Goal: Task Accomplishment & Management: Manage account settings

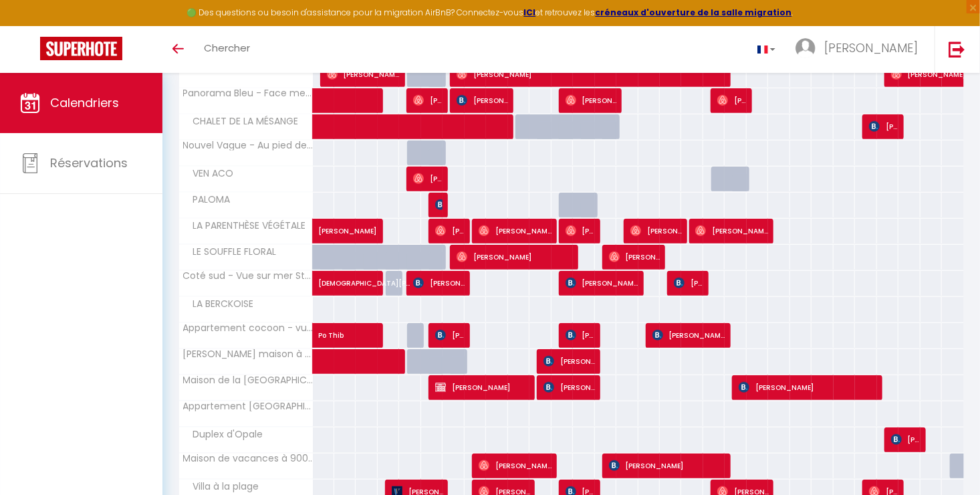
scroll to position [282, 0]
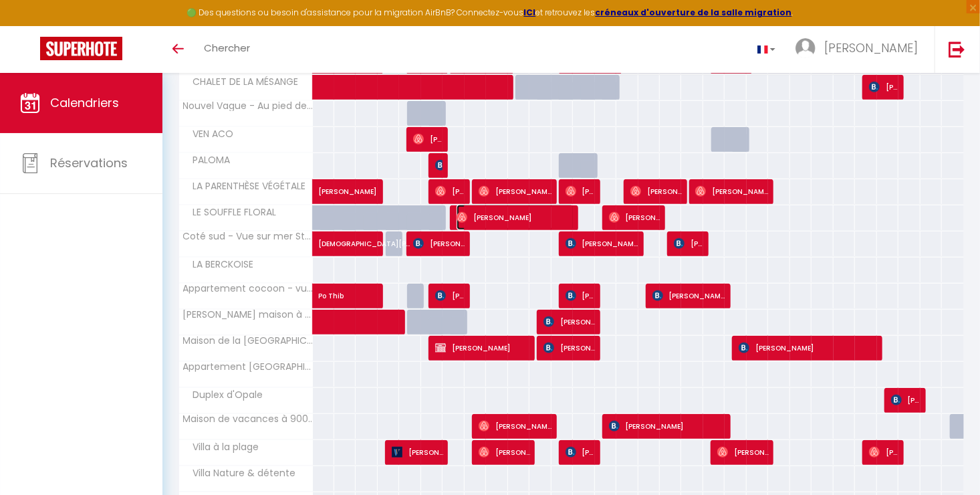
click at [537, 205] on span "[PERSON_NAME]" at bounding box center [516, 217] width 118 height 25
select select "OK"
select select "0"
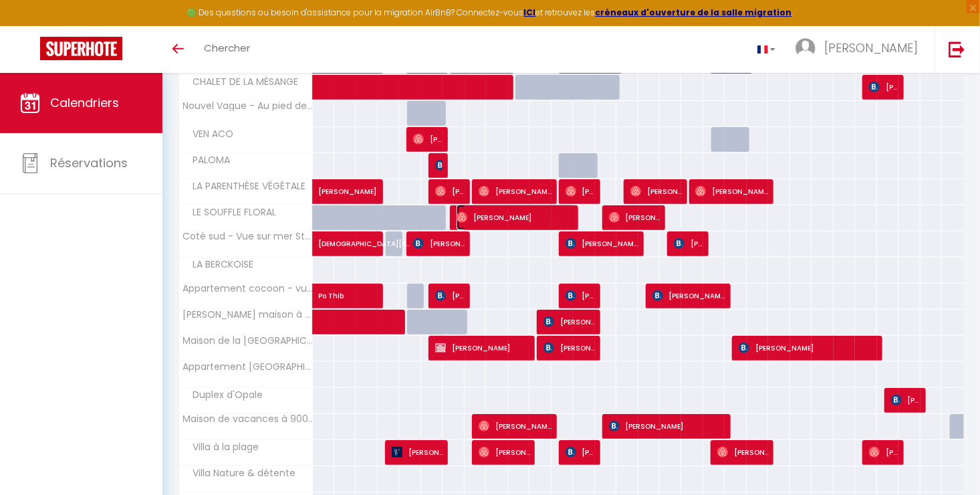
select select "1"
select select
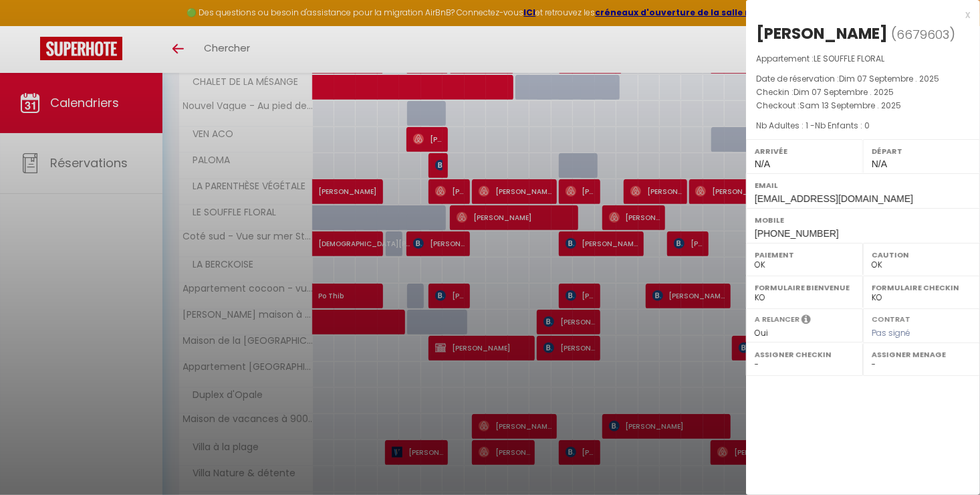
click at [537, 270] on div at bounding box center [490, 247] width 980 height 495
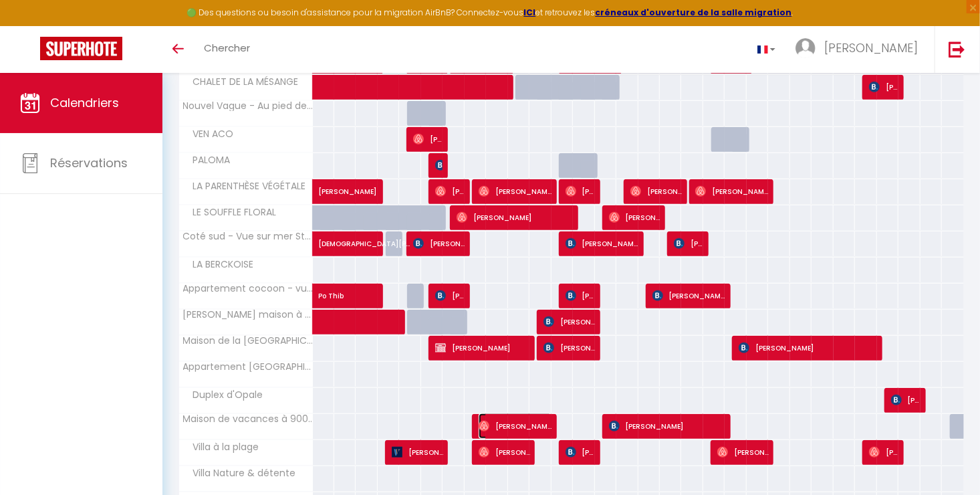
click at [537, 424] on span "[PERSON_NAME] Van Den [PERSON_NAME]" at bounding box center [516, 425] width 74 height 25
select select "15998"
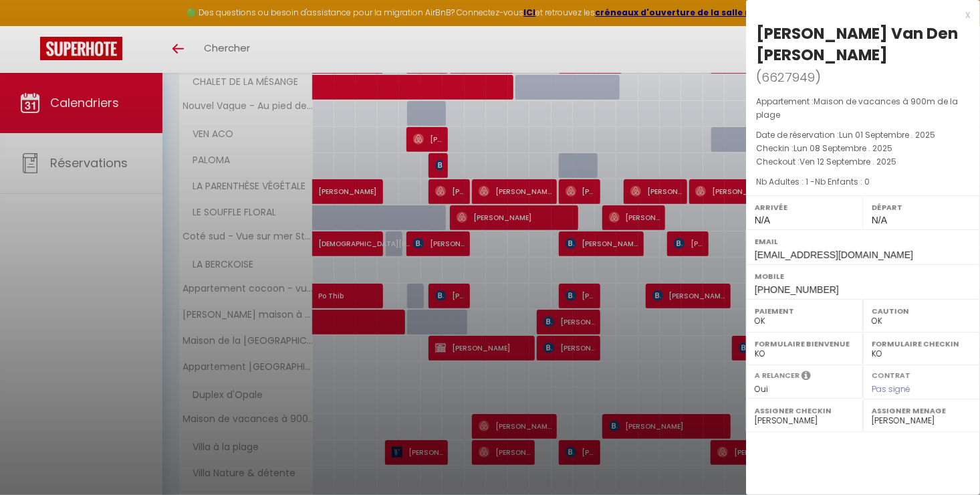
click at [455, 406] on div at bounding box center [490, 247] width 980 height 495
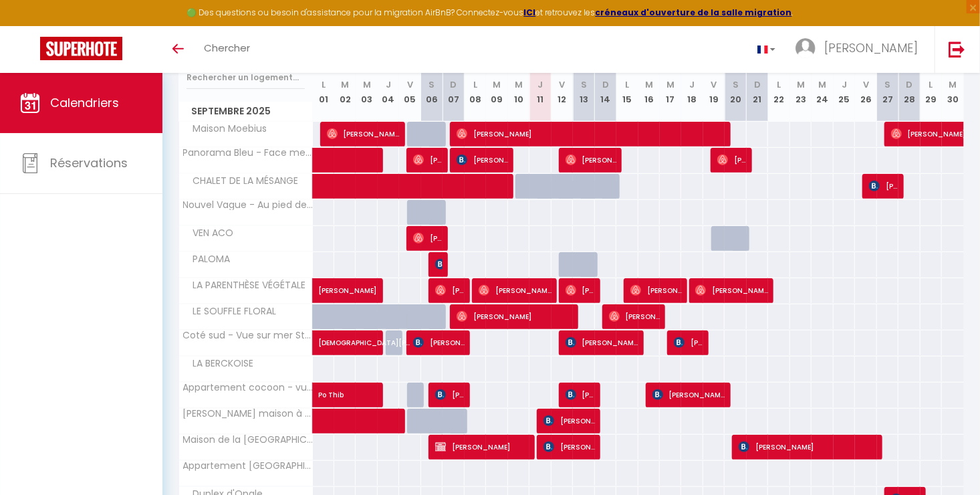
scroll to position [182, 0]
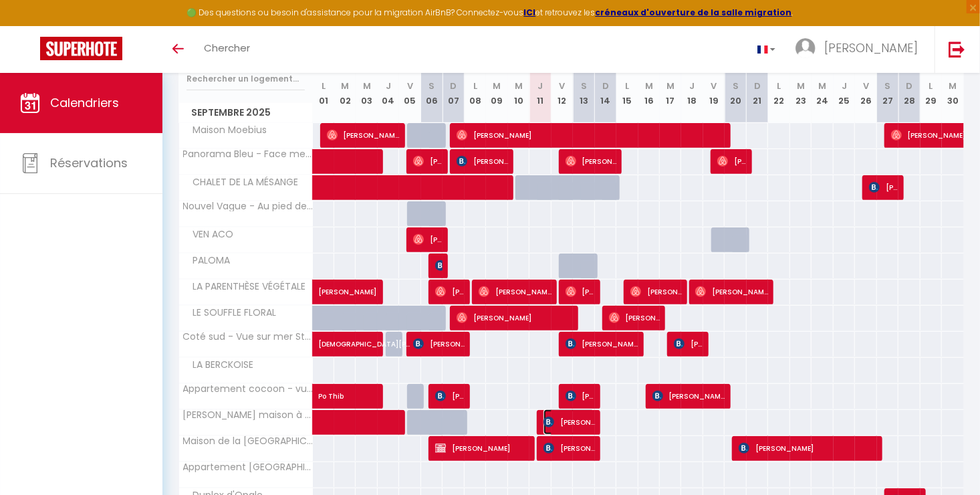
click at [583, 418] on span "[PERSON_NAME]" at bounding box center [569, 421] width 51 height 25
select select "KO"
select select "5939"
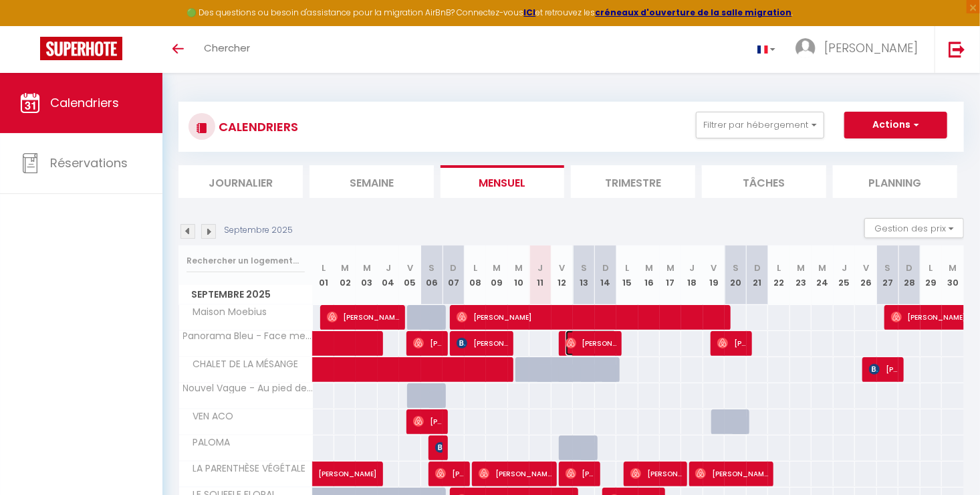
click at [604, 338] on span "[PERSON_NAME]" at bounding box center [591, 342] width 51 height 25
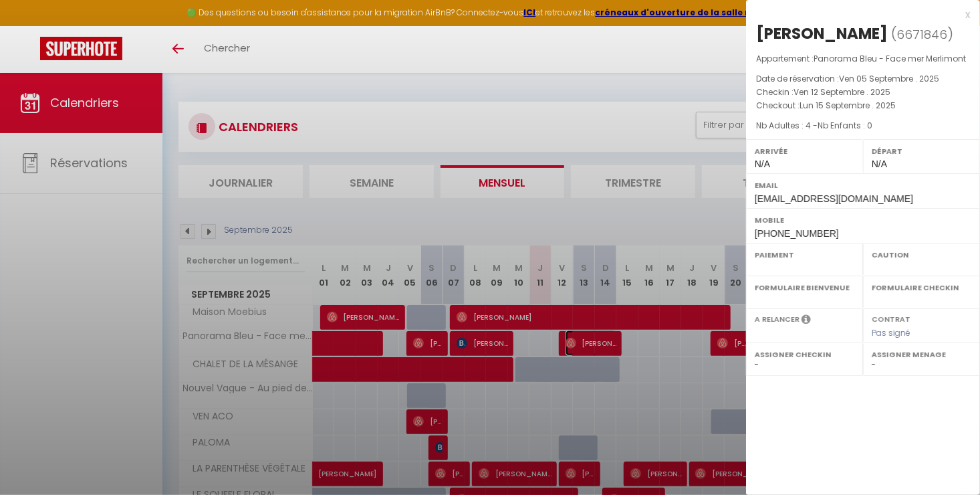
select select "OK"
select select "0"
select select "1"
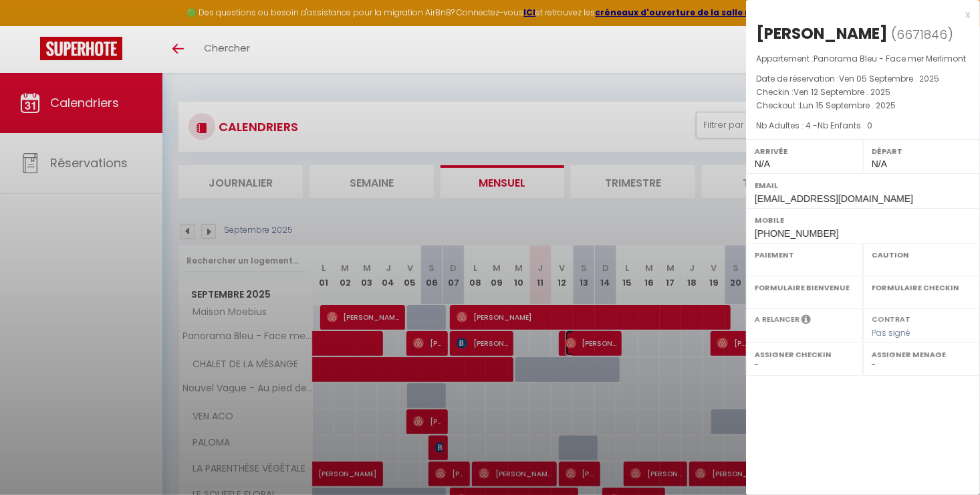
select select
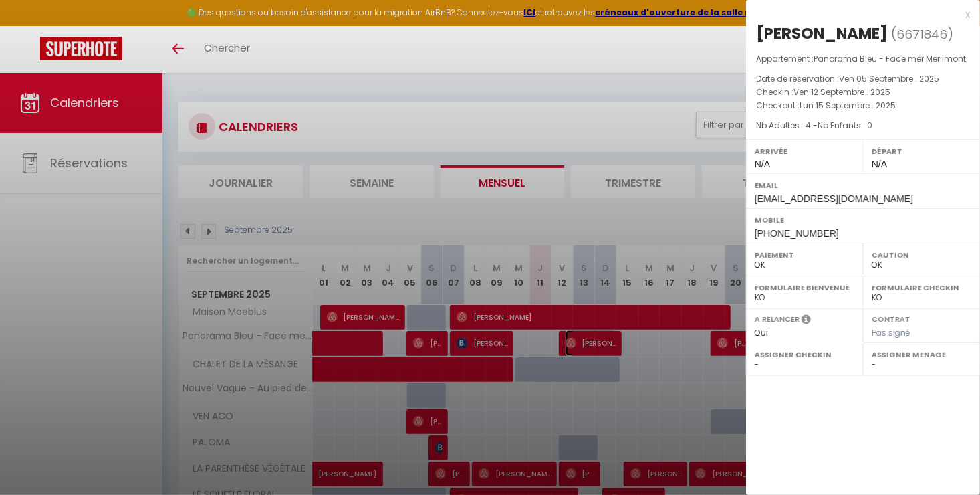
select select "15998"
click at [604, 338] on div at bounding box center [490, 247] width 980 height 495
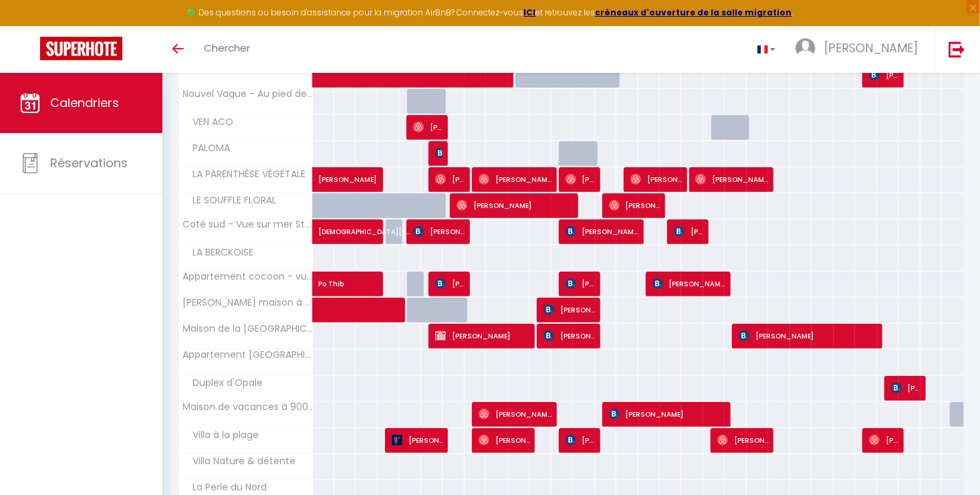
scroll to position [295, 0]
